Goal: Information Seeking & Learning: Learn about a topic

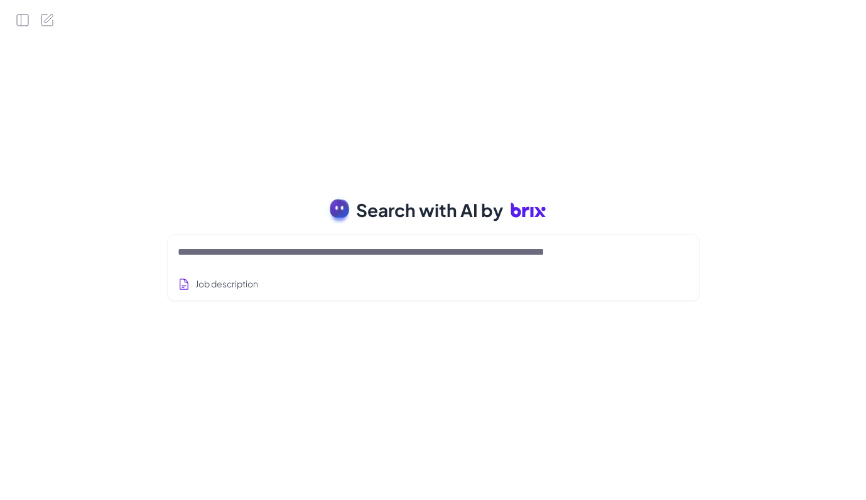
click at [240, 253] on textarea at bounding box center [418, 252] width 481 height 15
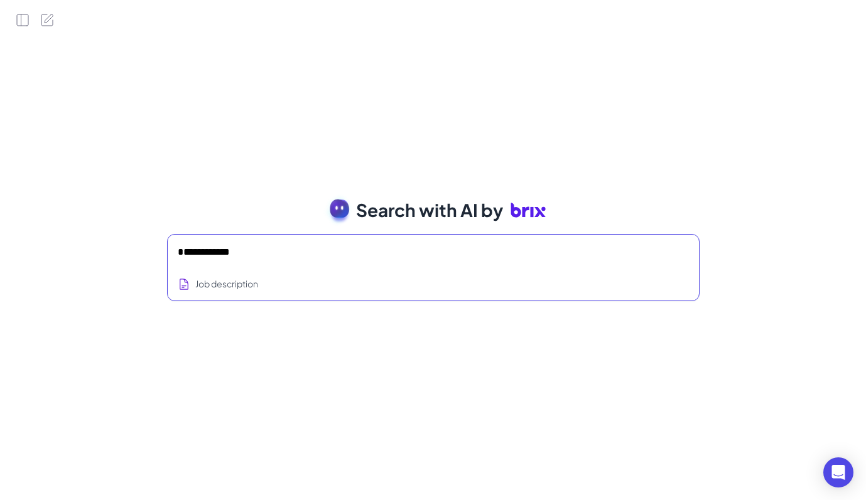
type textarea "**********"
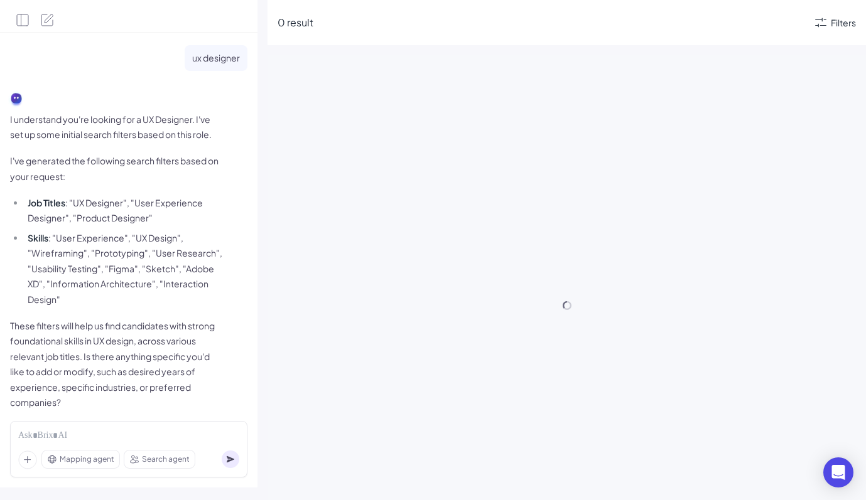
scroll to position [21, 0]
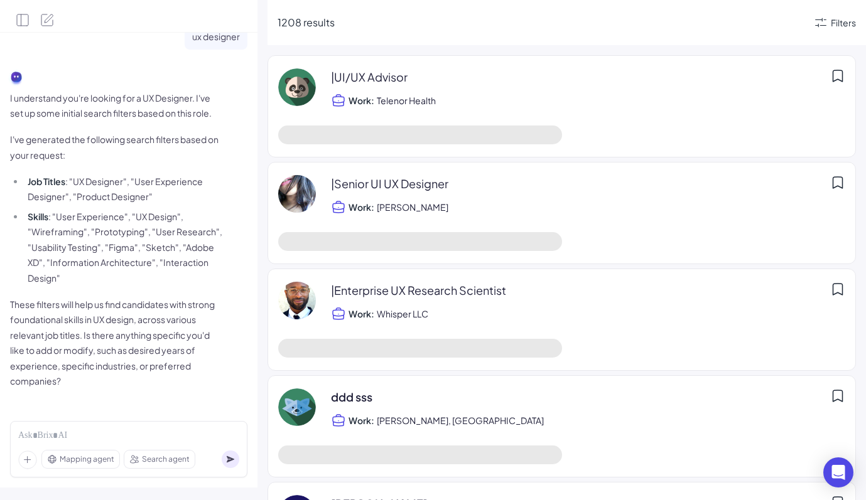
click at [74, 455] on span "Mapping agent" at bounding box center [87, 459] width 55 height 11
click at [163, 466] on div "Search agent" at bounding box center [159, 460] width 70 height 18
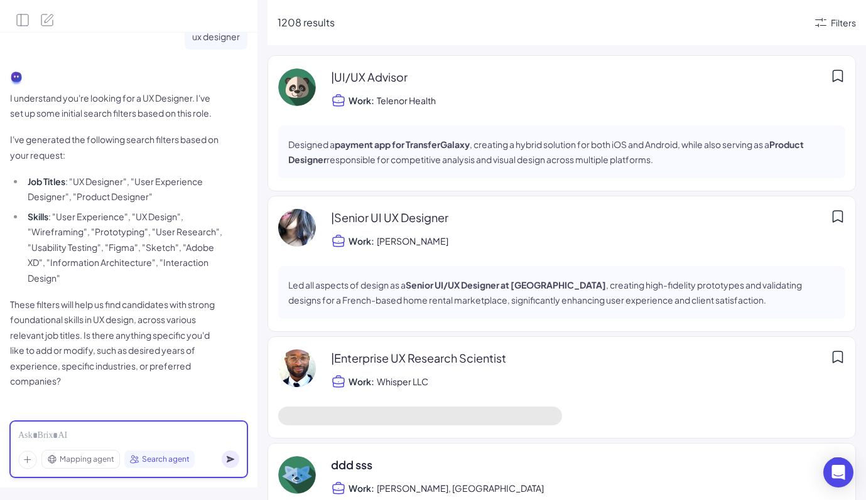
click at [162, 434] on div at bounding box center [128, 436] width 221 height 14
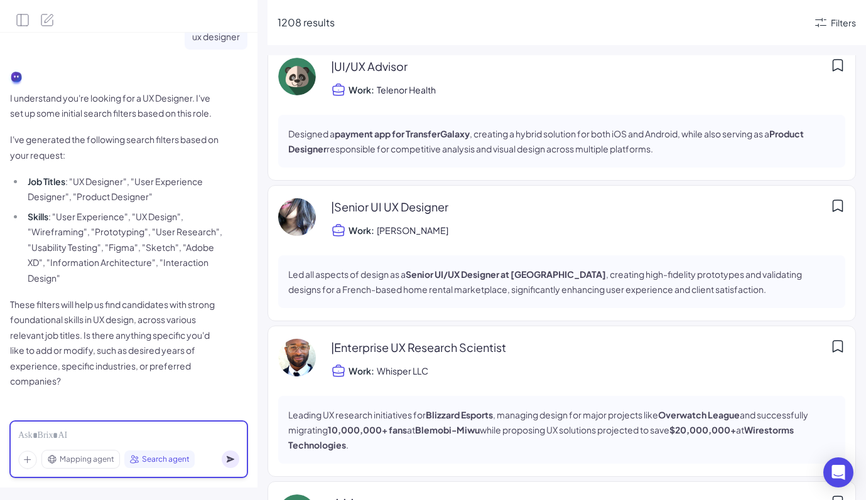
scroll to position [0, 0]
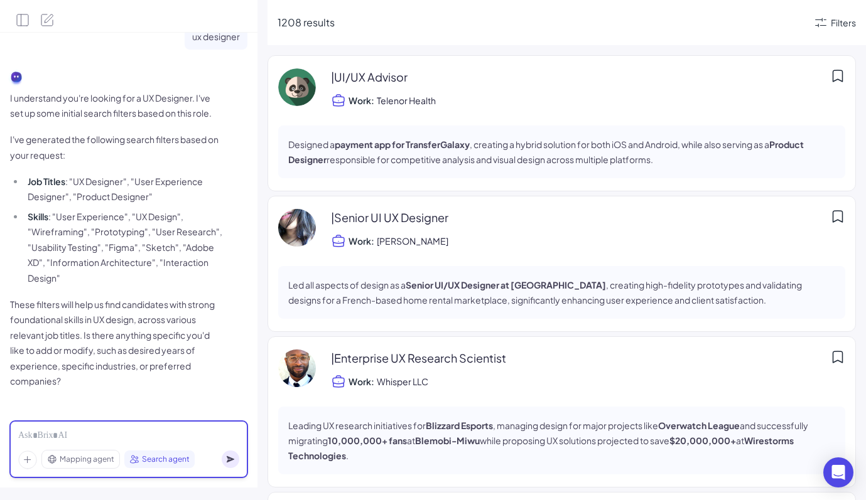
click at [81, 435] on div at bounding box center [128, 436] width 221 height 14
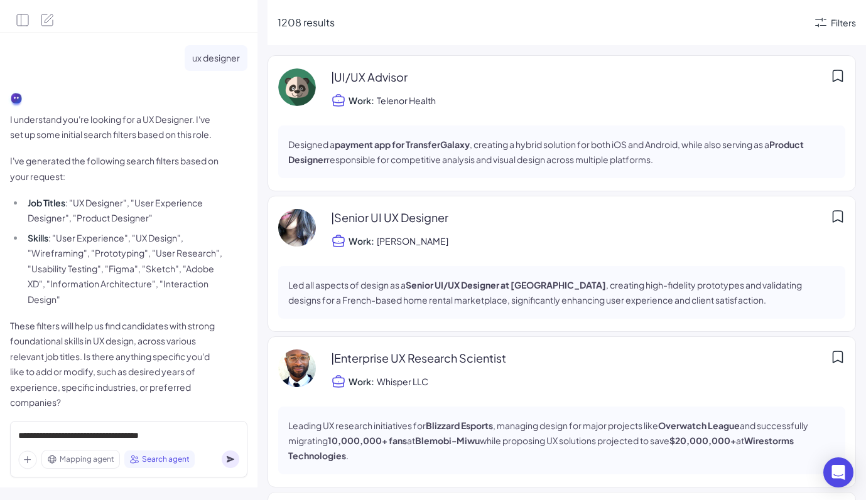
click at [260, 311] on div "ux designer I understand you're looking for a UX Designer. I've set up some ini…" at bounding box center [433, 250] width 866 height 500
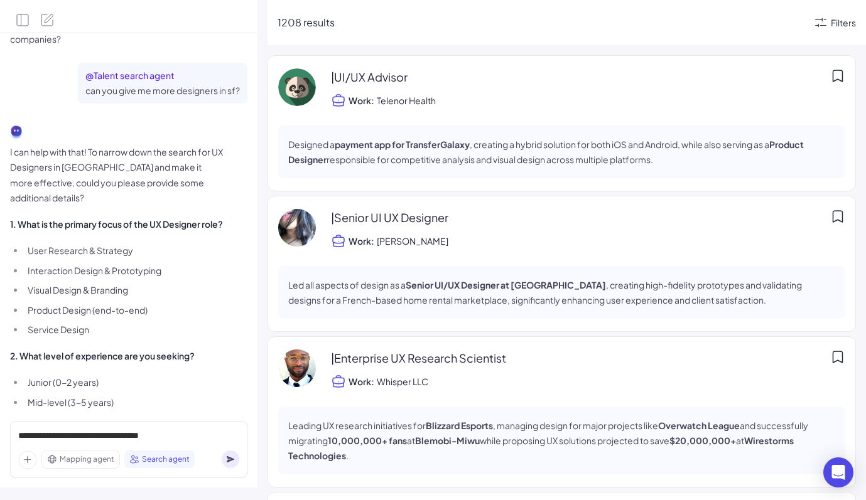
scroll to position [754, 0]
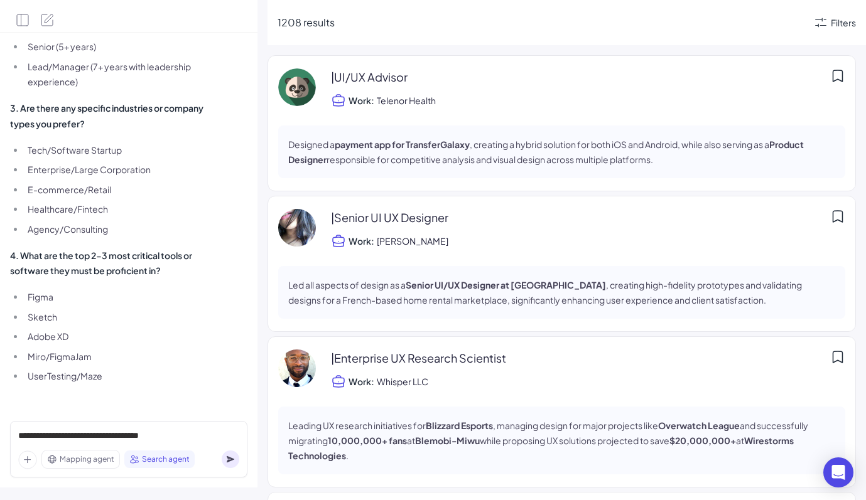
click at [232, 463] on circle at bounding box center [231, 460] width 18 height 18
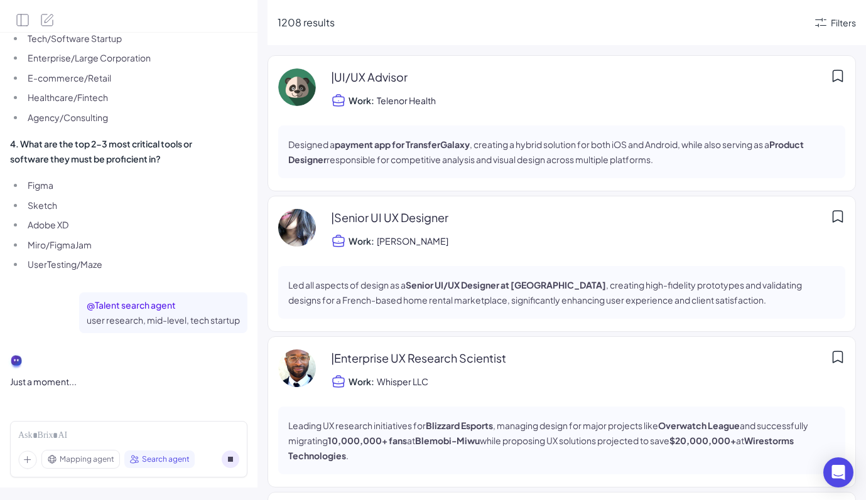
scroll to position [867, 0]
click at [850, 24] on div "Filters" at bounding box center [842, 22] width 25 height 13
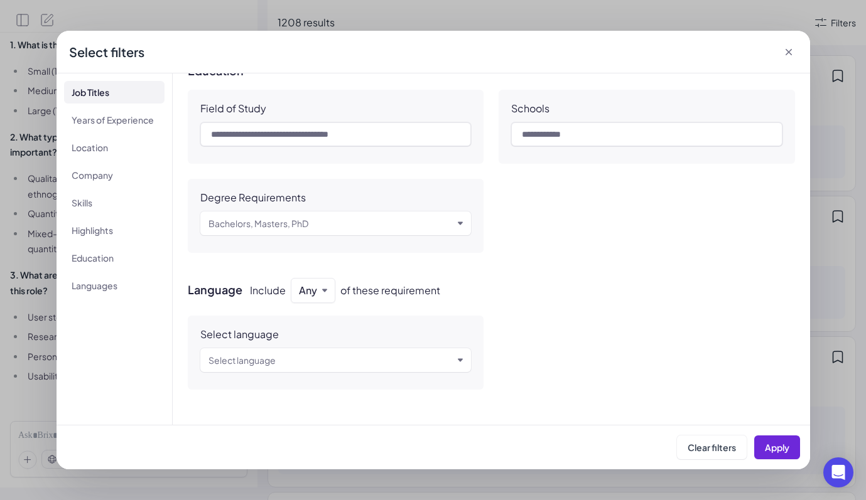
scroll to position [509, 0]
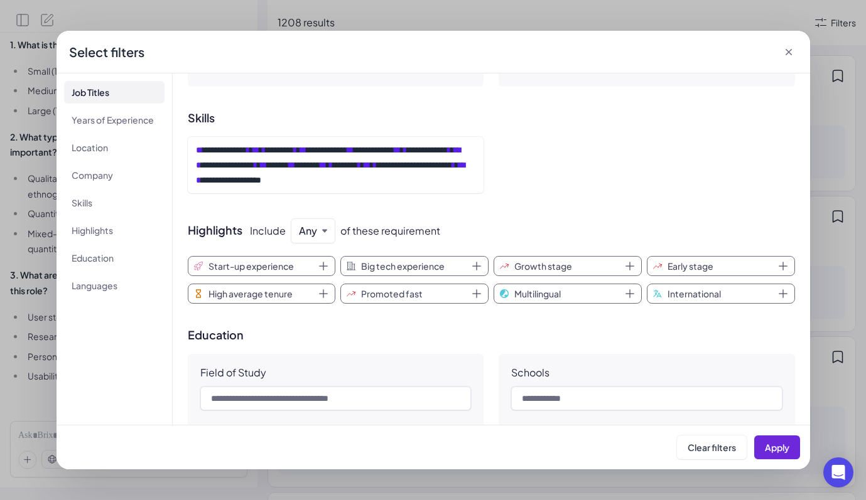
click at [790, 48] on icon at bounding box center [788, 52] width 13 height 13
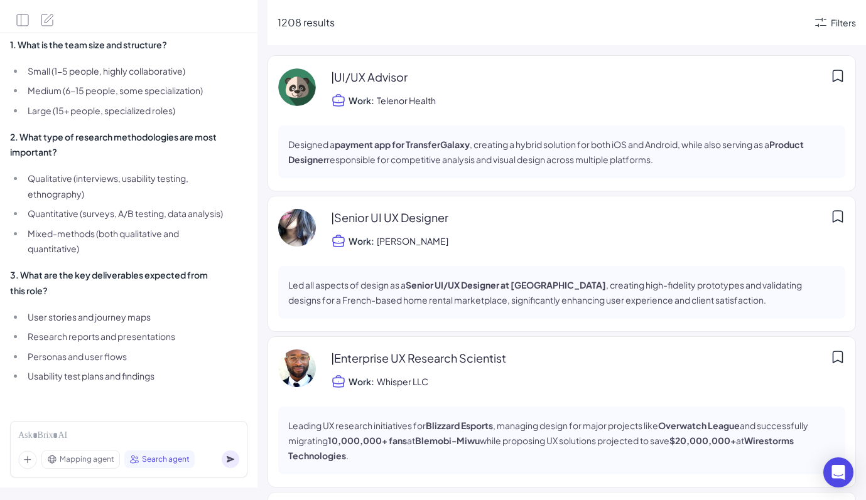
click at [149, 220] on li "Quantitative (surveys, A/B testing, data analysis)" at bounding box center [123, 214] width 199 height 16
click at [76, 427] on div "Mapping agent Search agent" at bounding box center [128, 449] width 237 height 56
click at [79, 434] on div at bounding box center [128, 436] width 221 height 14
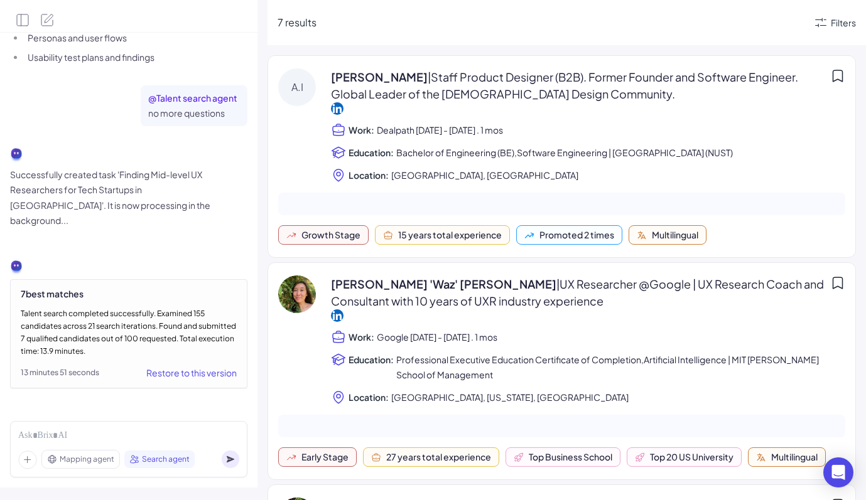
scroll to position [1579, 0]
